Goal: Browse casually: Explore the website without a specific task or goal

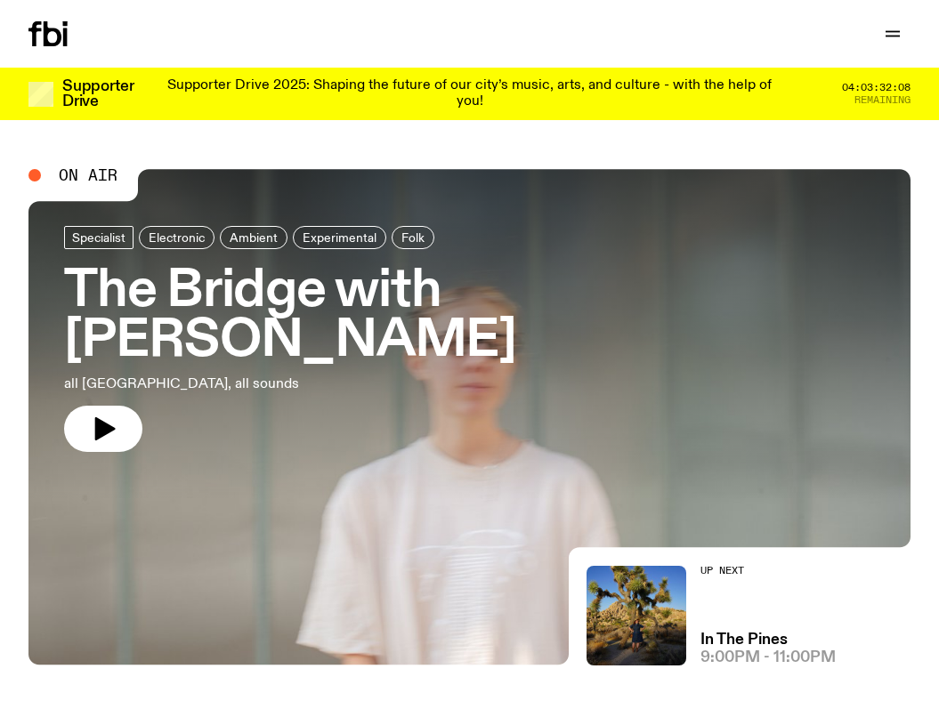
click at [303, 87] on p "Supporter Drive 2025: Shaping the future of our city’s music, arts, and culture…" at bounding box center [469, 93] width 625 height 31
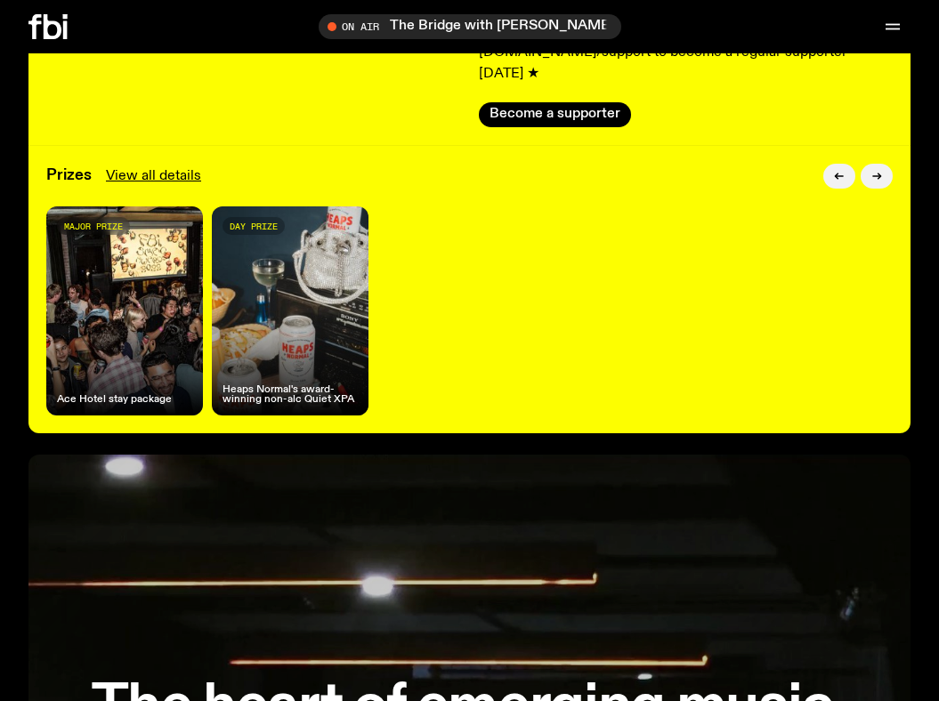
scroll to position [422, 0]
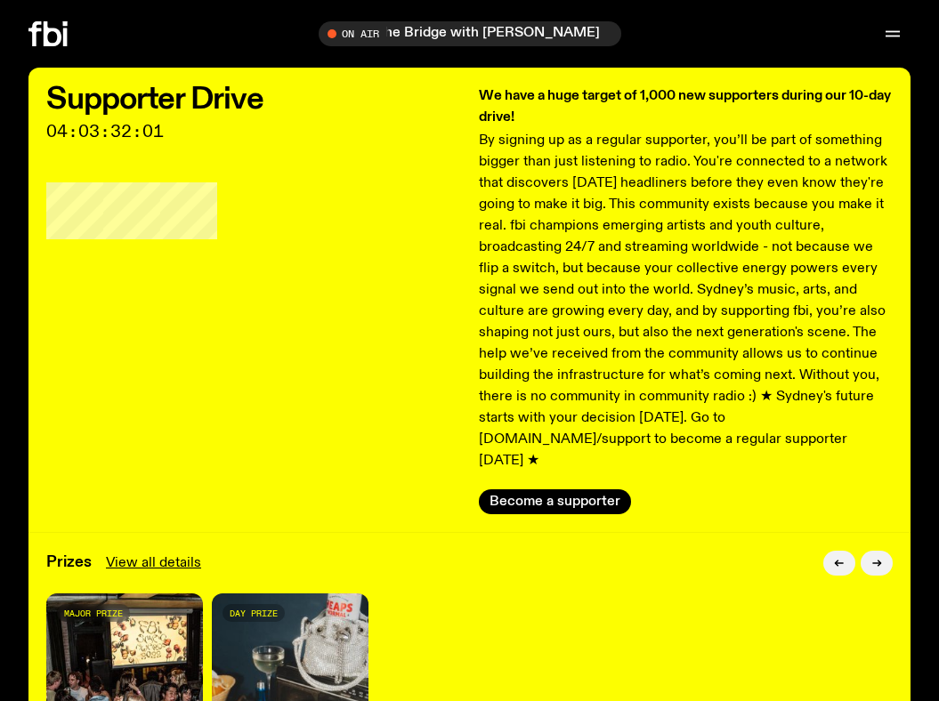
scroll to position [0, 0]
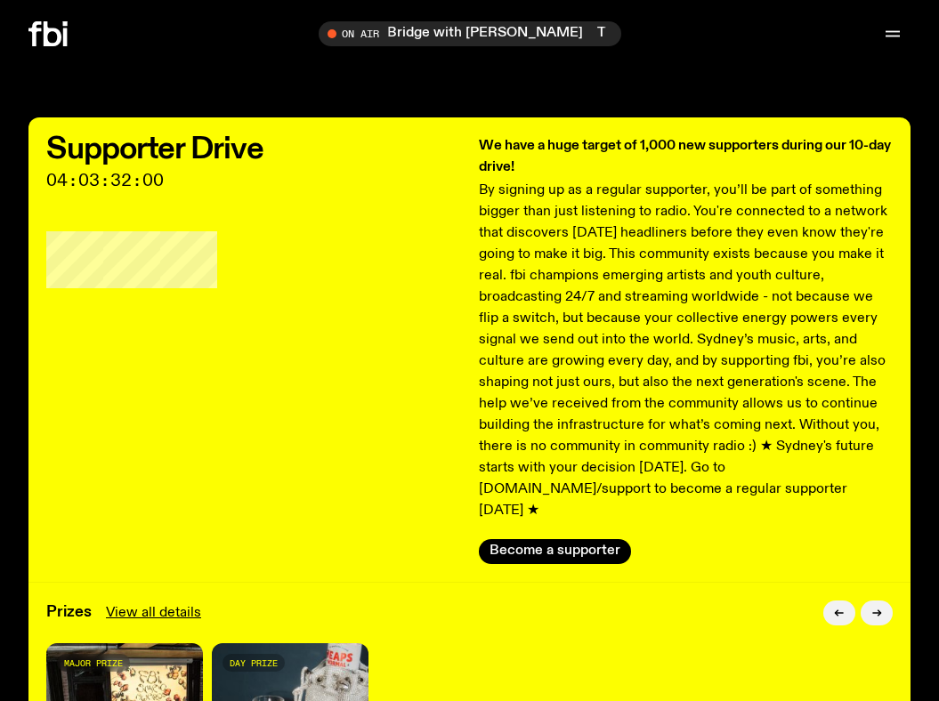
click at [36, 28] on icon at bounding box center [34, 33] width 12 height 25
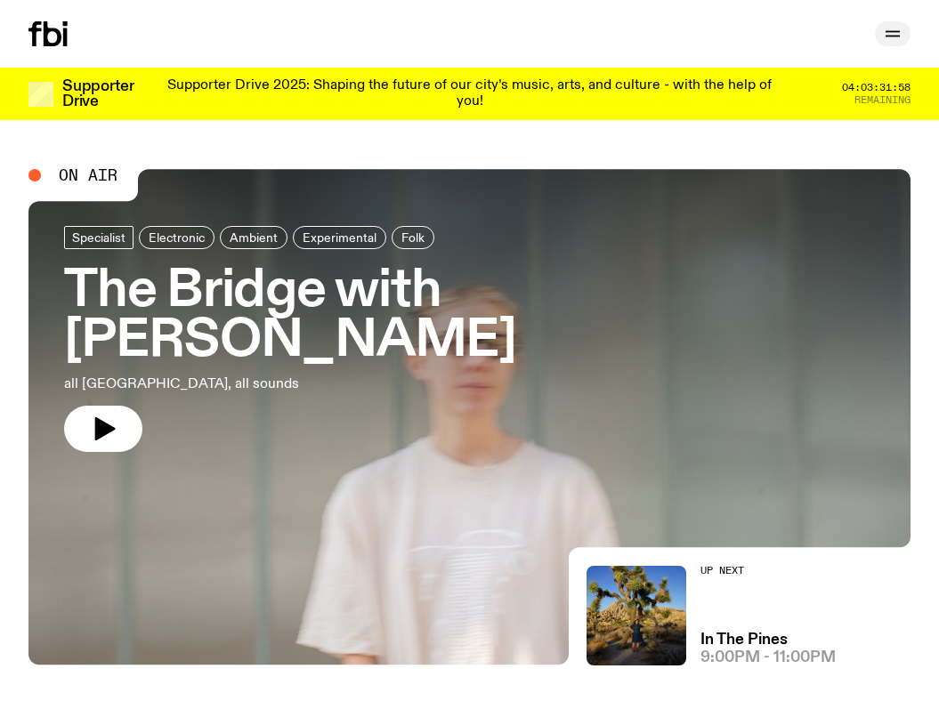
click at [891, 34] on icon "button" at bounding box center [892, 33] width 21 height 21
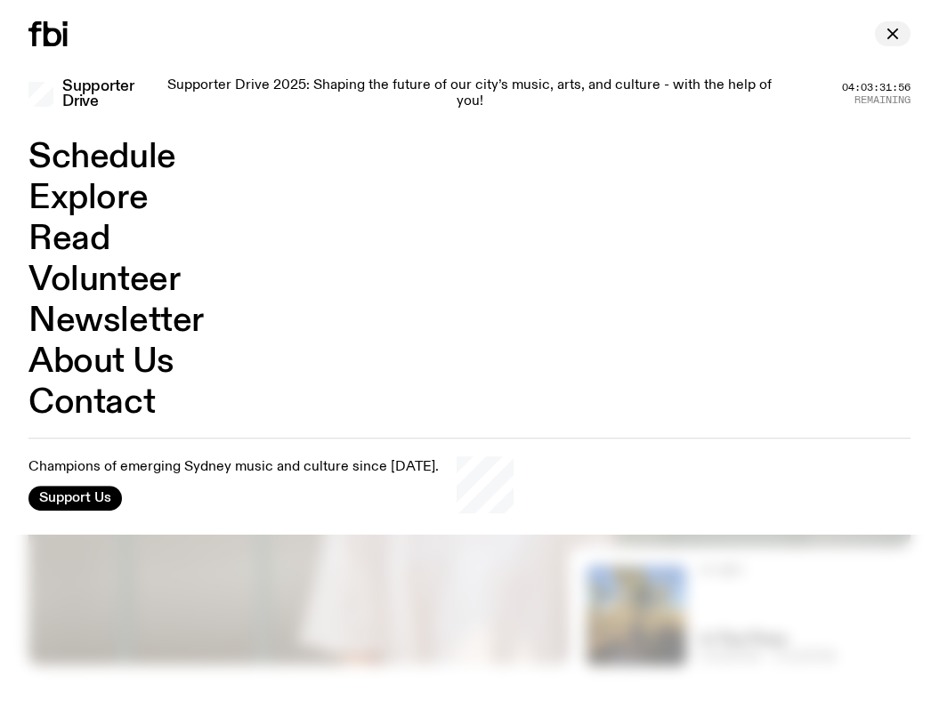
click at [891, 34] on icon "button" at bounding box center [892, 33] width 21 height 21
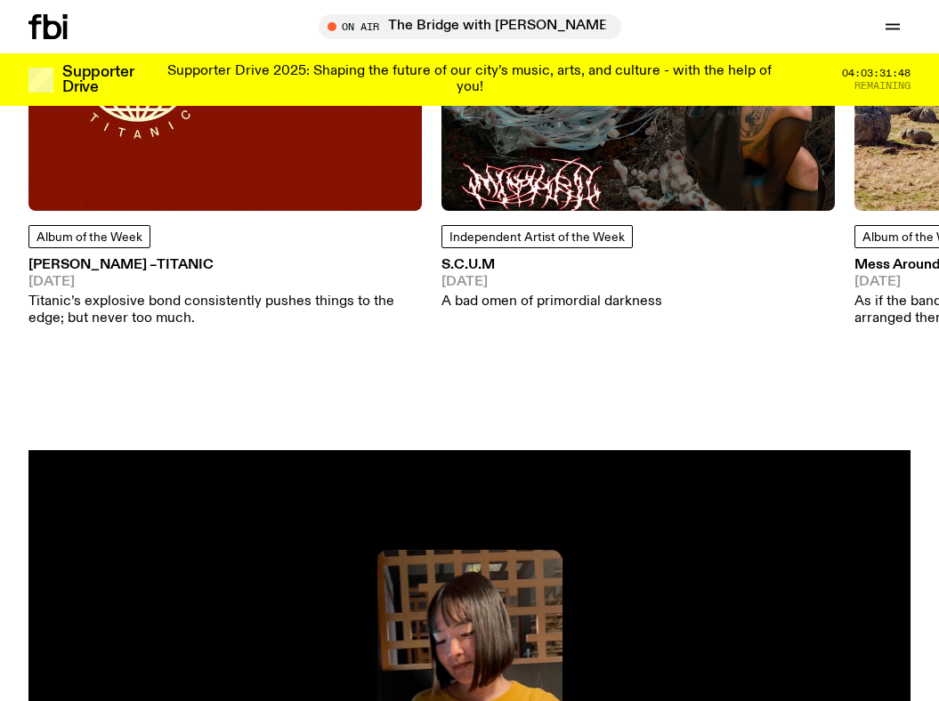
scroll to position [1577, 0]
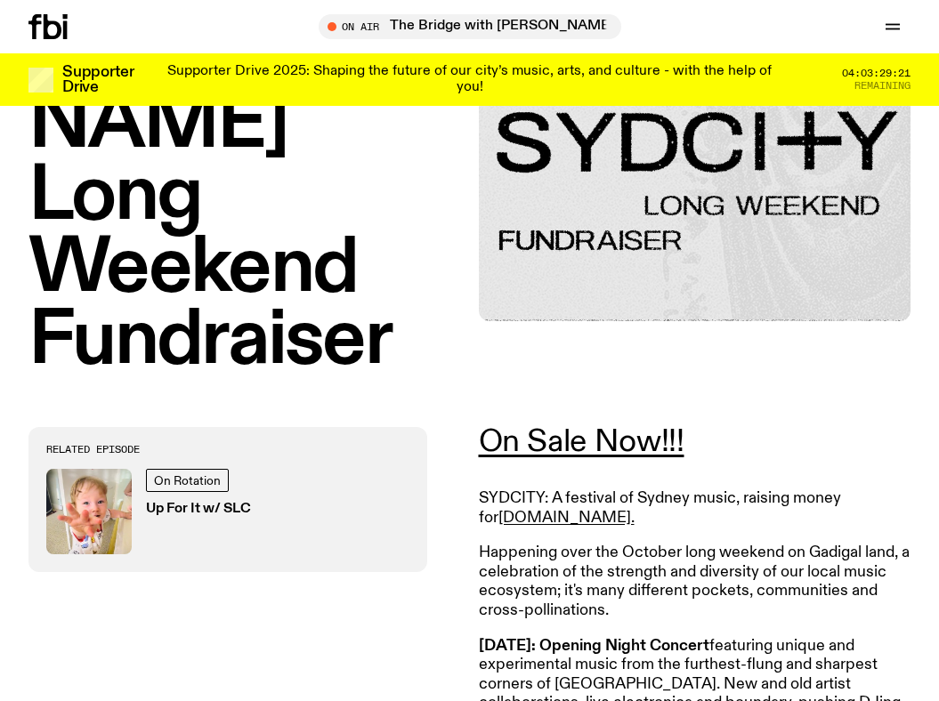
scroll to position [278, 0]
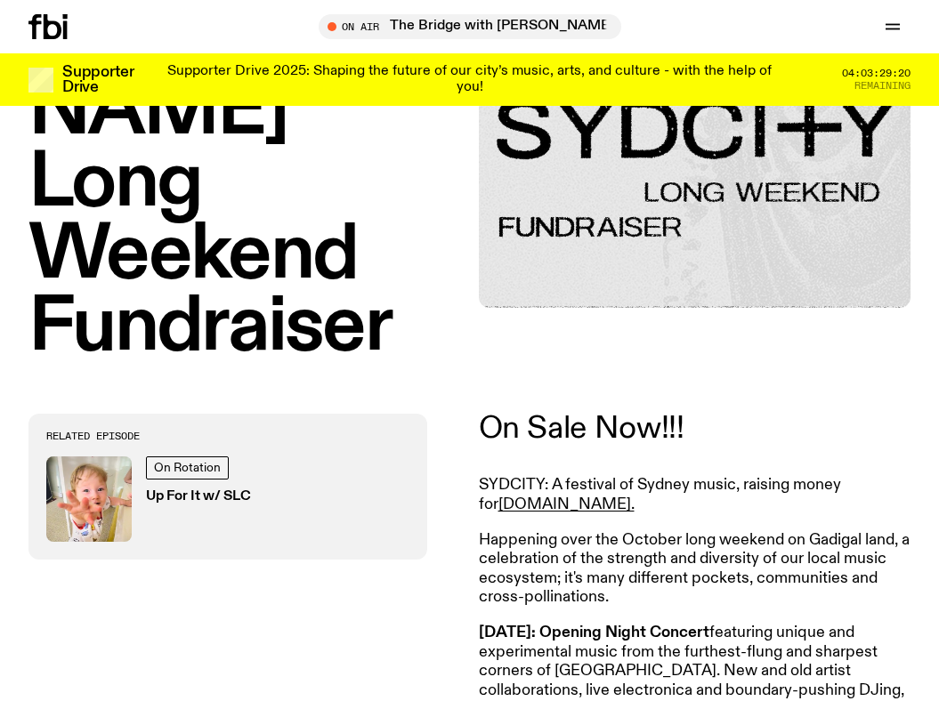
click at [553, 413] on link "On Sale Now!!!" at bounding box center [582, 429] width 206 height 32
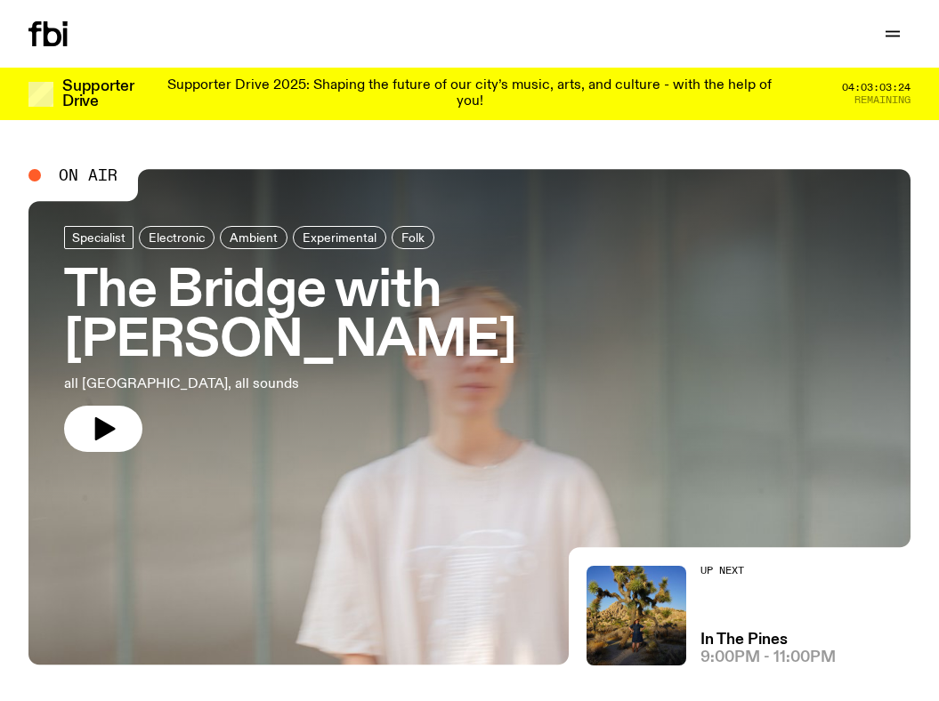
click at [323, 364] on h3 "The Bridge with [PERSON_NAME]" at bounding box center [469, 317] width 811 height 100
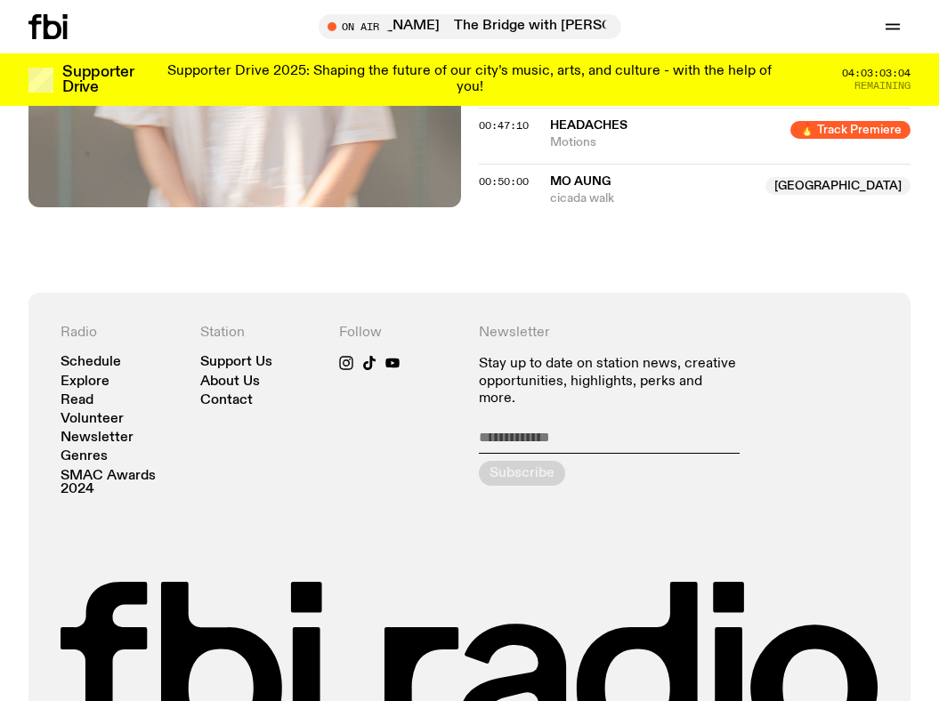
scroll to position [1013, 0]
